Goal: Information Seeking & Learning: Understand process/instructions

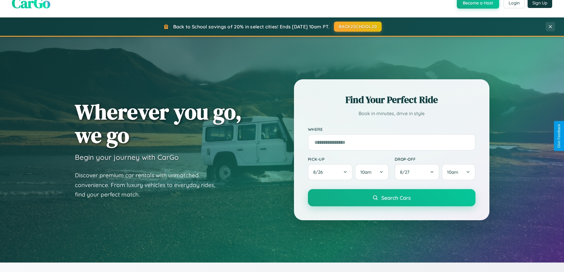
scroll to position [1138, 0]
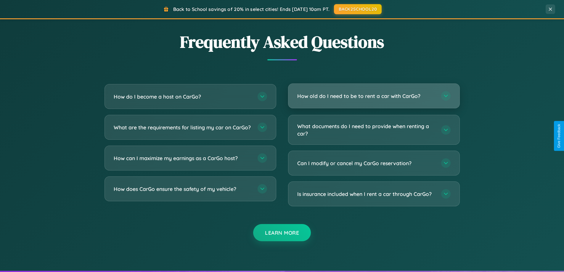
click at [373, 96] on h3 "How old do I need to be to rent a car with CarGo?" at bounding box center [366, 95] width 138 height 7
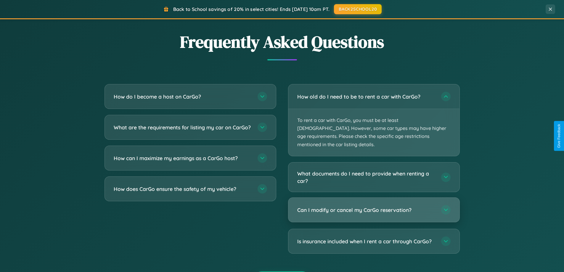
click at [373, 206] on h3 "Can I modify or cancel my CarGo reservation?" at bounding box center [366, 209] width 138 height 7
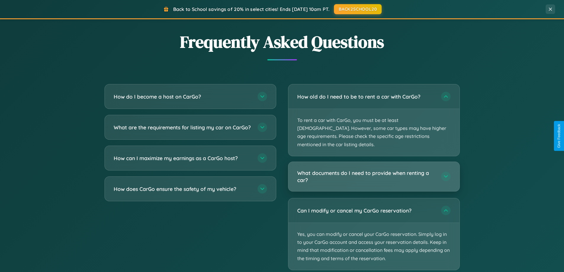
click at [373, 169] on h3 "What documents do I need to provide when renting a car?" at bounding box center [366, 176] width 138 height 14
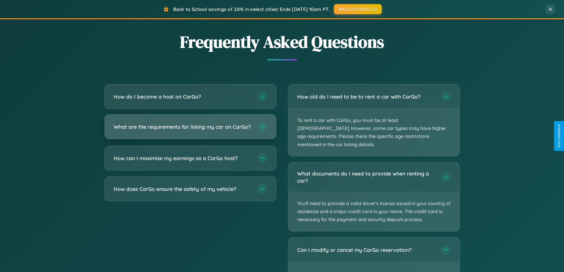
click at [190, 130] on h3 "What are the requirements for listing my car on CarGo?" at bounding box center [183, 126] width 138 height 7
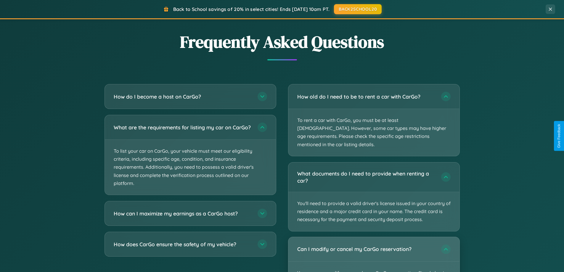
click at [373, 250] on div "Can I modify or cancel my CarGo reservation?" at bounding box center [373, 249] width 171 height 24
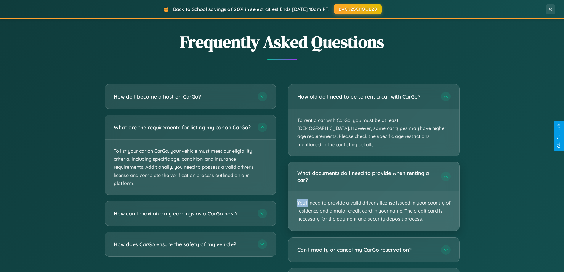
click at [373, 191] on p "You'll need to provide a valid driver's license issued in your country of resid…" at bounding box center [373, 210] width 171 height 39
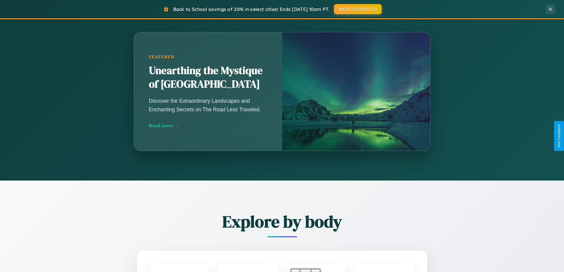
scroll to position [407, 0]
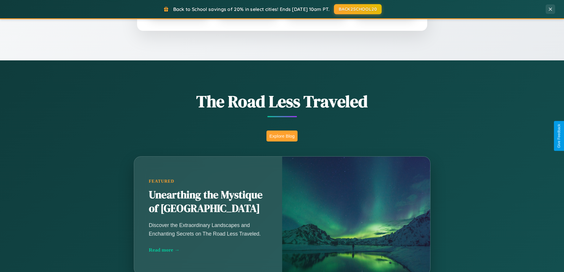
click at [282, 136] on button "Explore Blog" at bounding box center [281, 135] width 31 height 11
